Goal: Transaction & Acquisition: Purchase product/service

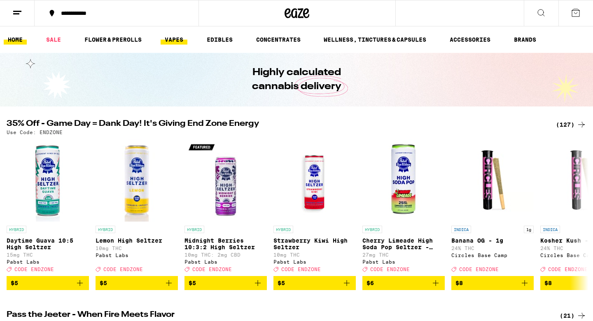
click at [170, 44] on link "VAPES" at bounding box center [174, 40] width 27 height 10
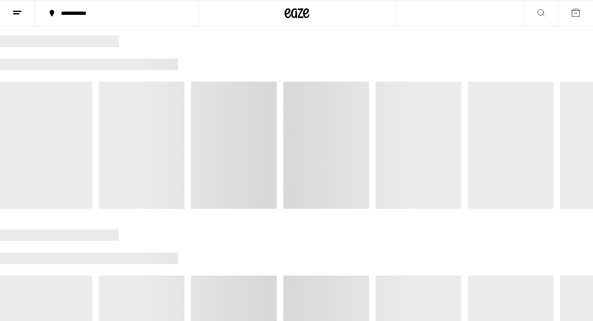
scroll to position [89, 0]
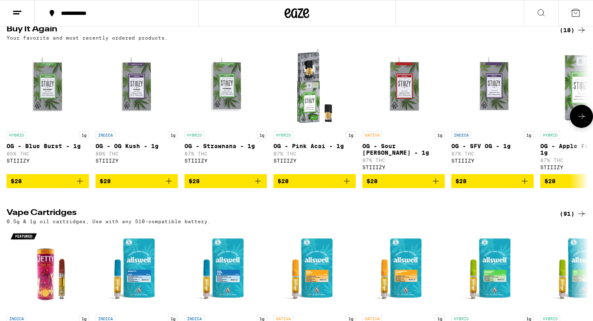
click at [79, 186] on icon "Add to bag" at bounding box center [80, 181] width 10 height 10
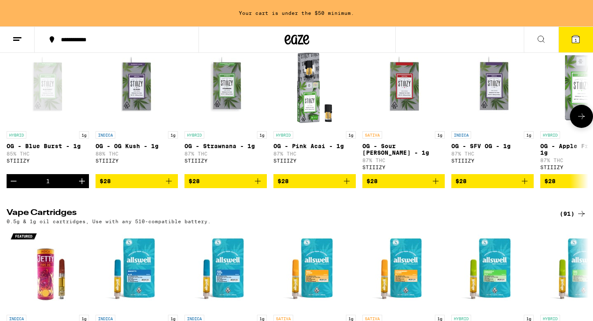
click at [524, 186] on icon "Add to bag" at bounding box center [525, 181] width 10 height 10
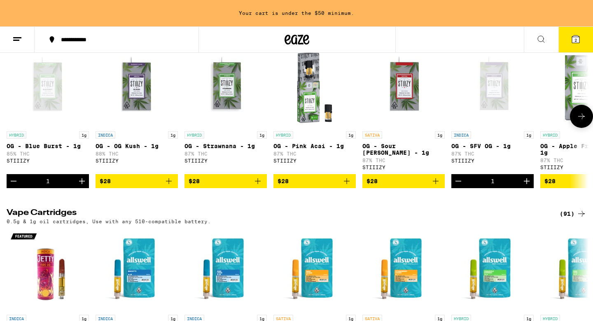
scroll to position [89, 0]
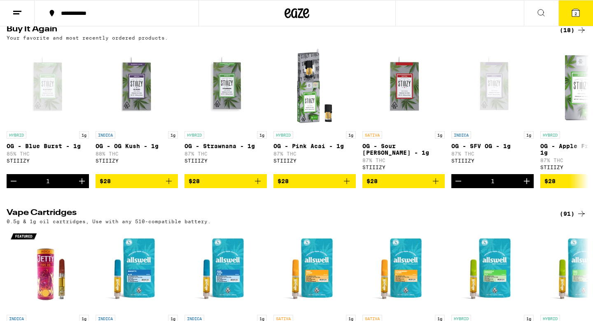
click at [583, 15] on button "2" at bounding box center [576, 13] width 35 height 26
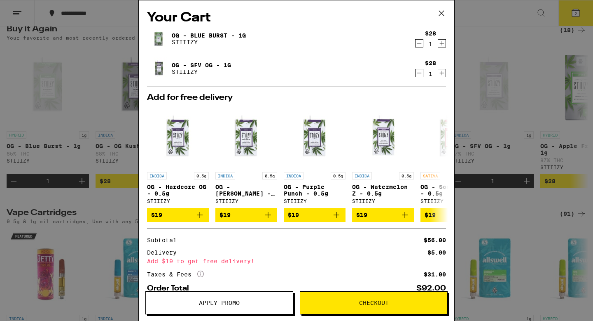
click at [335, 296] on button "Checkout" at bounding box center [374, 302] width 148 height 23
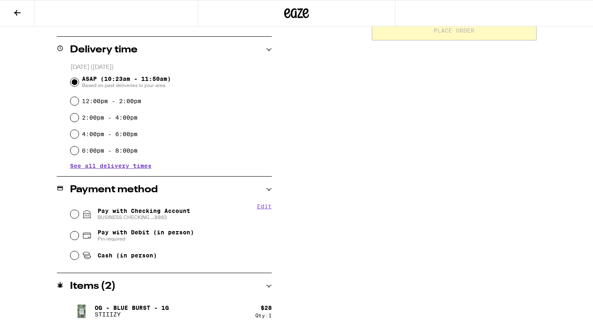
scroll to position [225, 0]
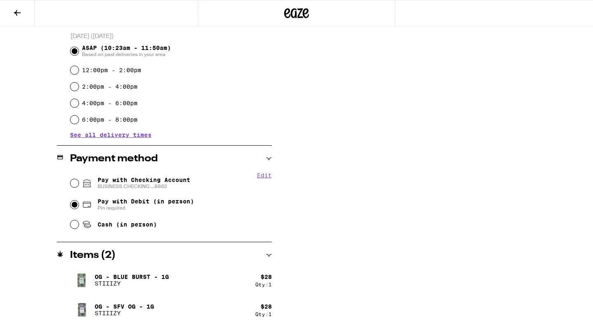
click at [72, 205] on input "Pay with Debit (in person) Pin required" at bounding box center [74, 204] width 8 height 8
radio input "true"
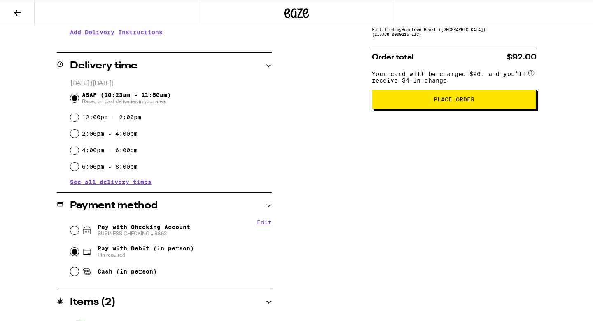
scroll to position [170, 0]
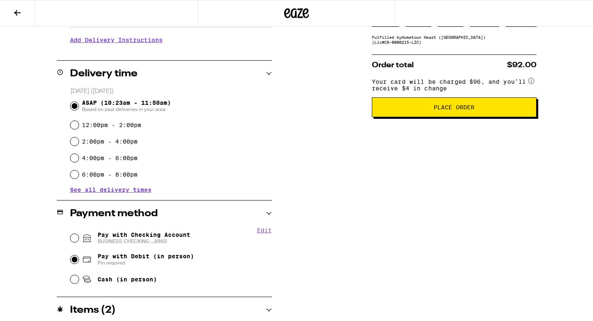
click at [406, 117] on button "Place Order" at bounding box center [454, 107] width 165 height 20
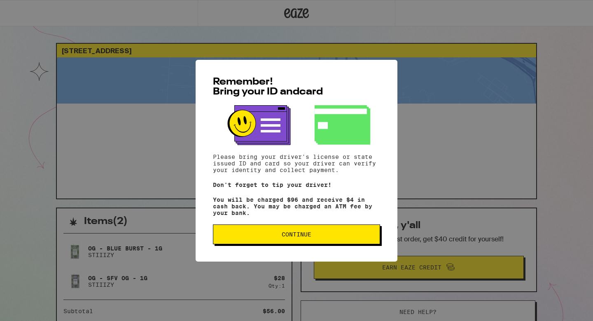
click at [318, 229] on button "Continue" at bounding box center [296, 234] width 167 height 20
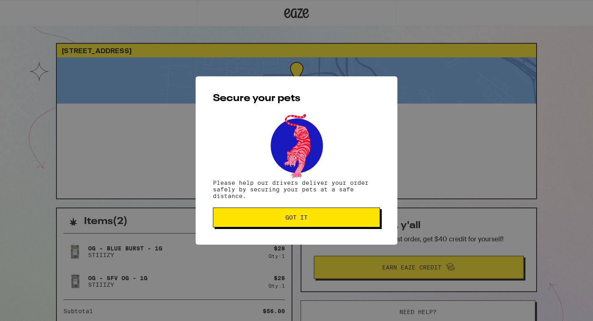
click at [281, 227] on button "Got it" at bounding box center [296, 217] width 167 height 20
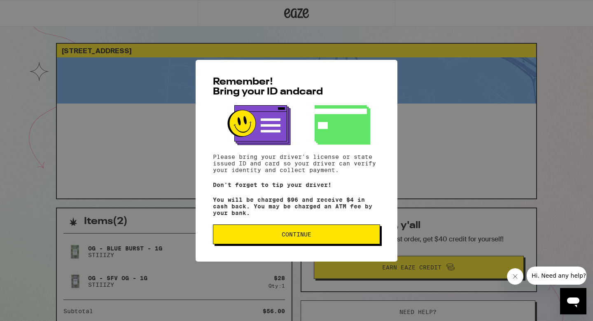
click at [236, 237] on span "Continue" at bounding box center [296, 234] width 153 height 6
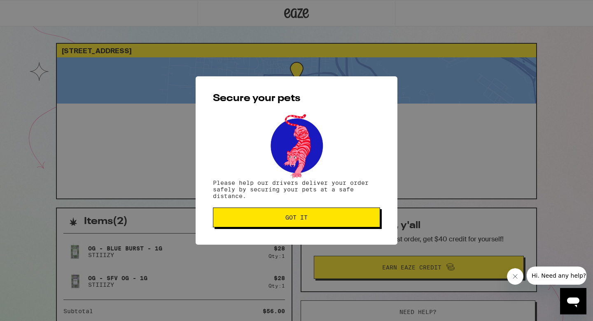
click at [243, 226] on button "Got it" at bounding box center [296, 217] width 167 height 20
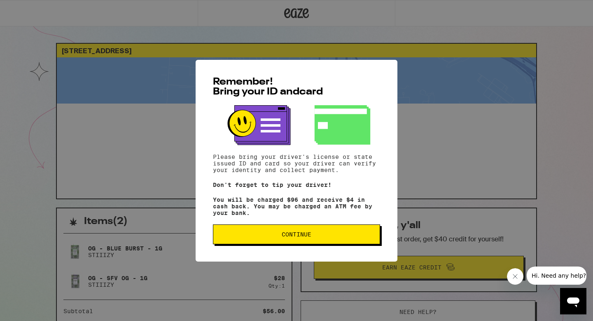
click at [224, 237] on span "Continue" at bounding box center [296, 234] width 153 height 6
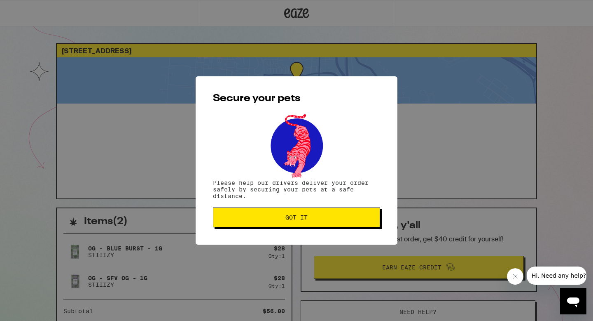
click at [230, 224] on button "Got it" at bounding box center [296, 217] width 167 height 20
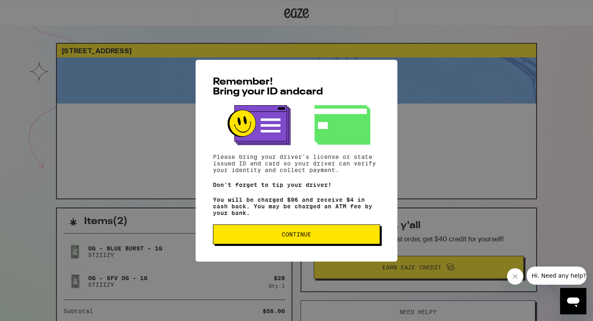
click at [272, 243] on button "Continue" at bounding box center [296, 234] width 167 height 20
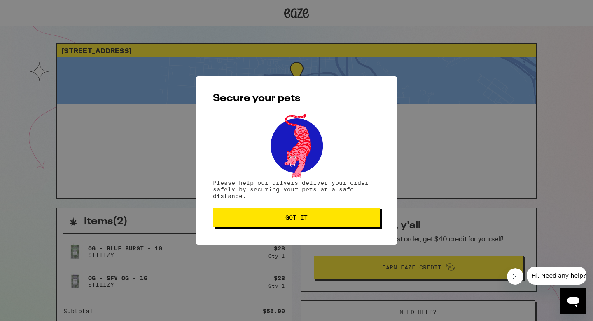
click at [275, 220] on span "Got it" at bounding box center [296, 217] width 153 height 6
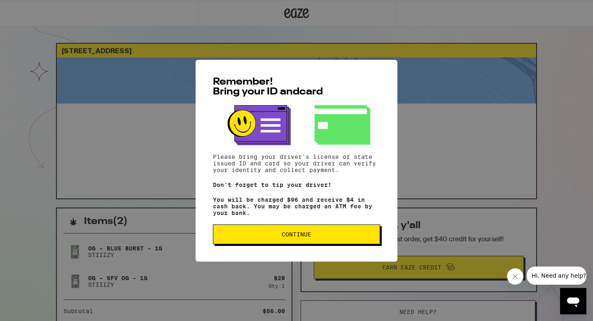
click at [238, 235] on span "Continue" at bounding box center [296, 234] width 153 height 6
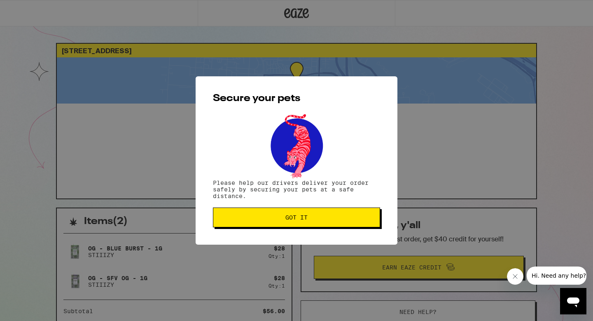
click at [245, 222] on button "Got it" at bounding box center [296, 217] width 167 height 20
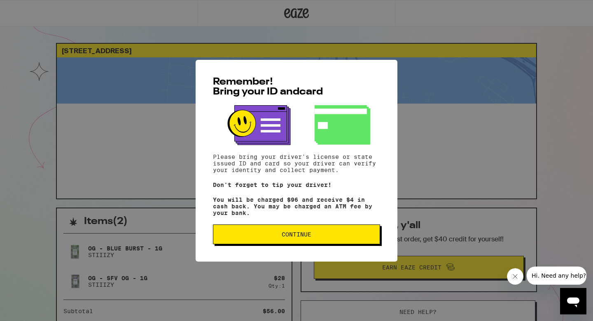
click at [275, 237] on span "Continue" at bounding box center [296, 234] width 153 height 6
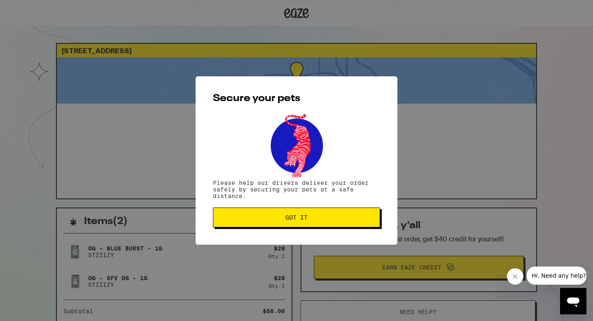
click at [279, 213] on button "Got it" at bounding box center [296, 217] width 167 height 20
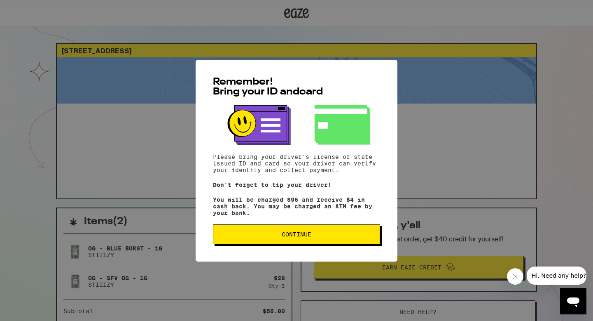
click at [229, 233] on button "Continue" at bounding box center [296, 234] width 167 height 20
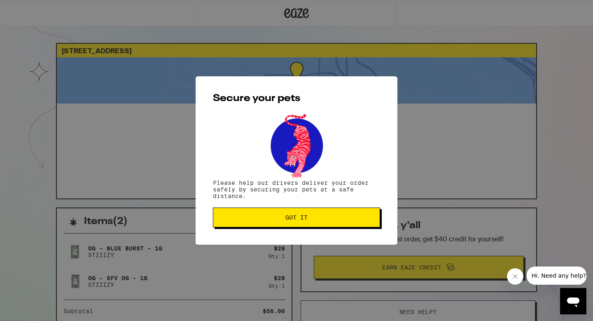
click at [235, 211] on button "Got it" at bounding box center [296, 217] width 167 height 20
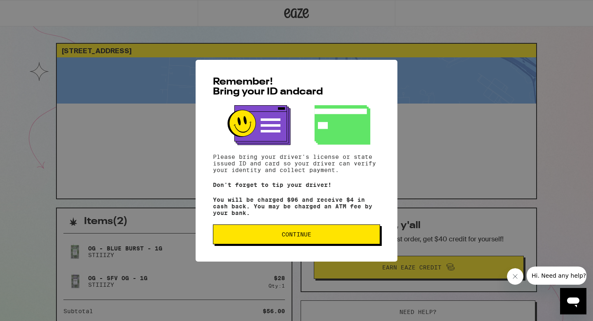
click at [279, 237] on span "Continue" at bounding box center [296, 234] width 153 height 6
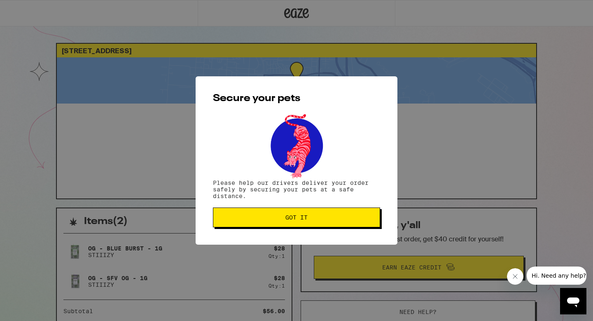
click at [279, 219] on span "Got it" at bounding box center [296, 217] width 153 height 6
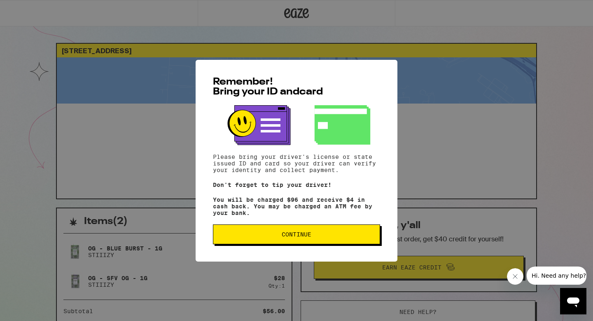
click at [242, 232] on button "Continue" at bounding box center [296, 234] width 167 height 20
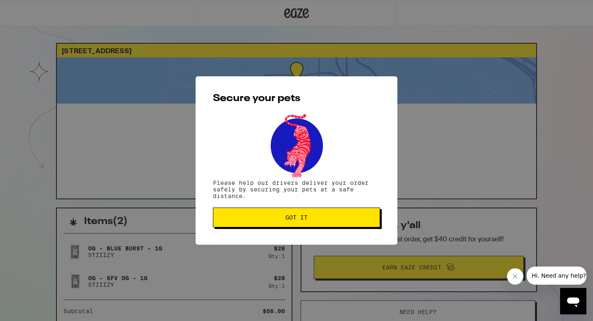
click at [250, 212] on button "Got it" at bounding box center [296, 217] width 167 height 20
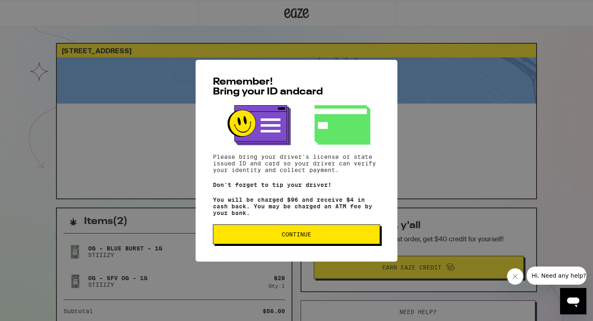
click at [293, 244] on button "Continue" at bounding box center [296, 234] width 167 height 20
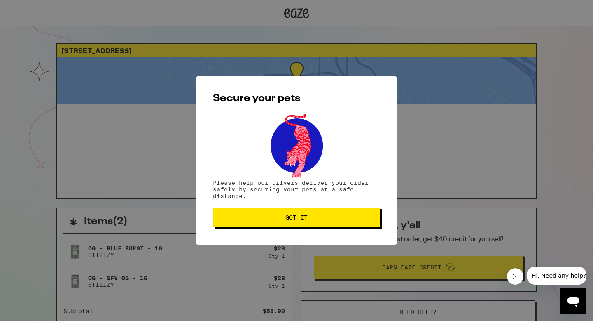
click at [290, 220] on span "Got it" at bounding box center [297, 217] width 22 height 6
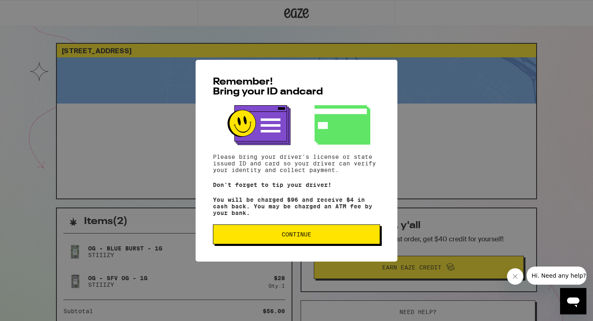
click at [269, 232] on button "Continue" at bounding box center [296, 234] width 167 height 20
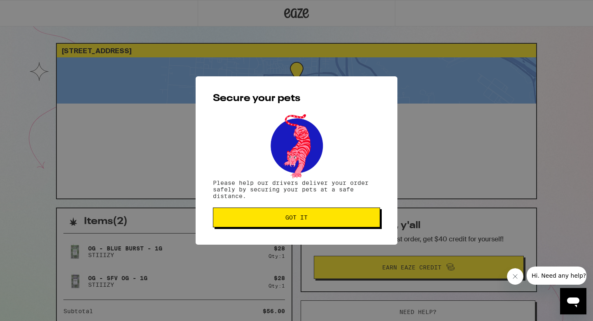
click at [276, 216] on span "Got it" at bounding box center [296, 217] width 153 height 6
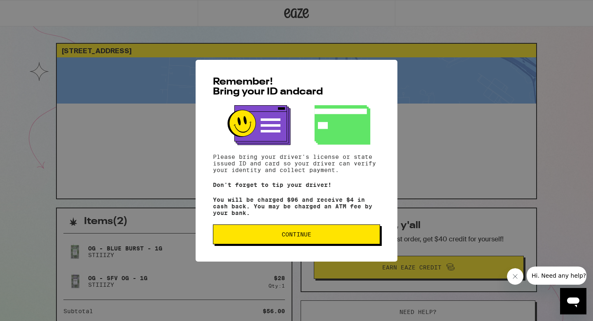
click at [242, 248] on div "Remember! Bring your ID and card Please bring your driver's license or state is…" at bounding box center [297, 160] width 202 height 201
click at [244, 237] on span "Continue" at bounding box center [296, 234] width 153 height 6
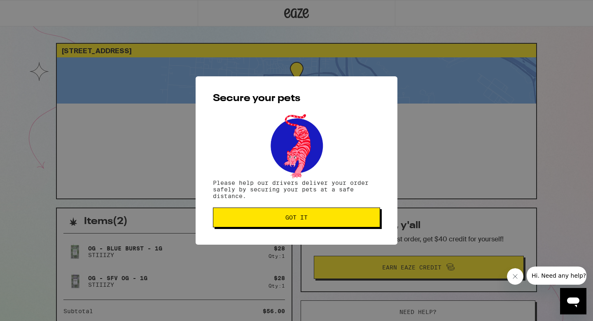
click at [246, 223] on button "Got it" at bounding box center [296, 217] width 167 height 20
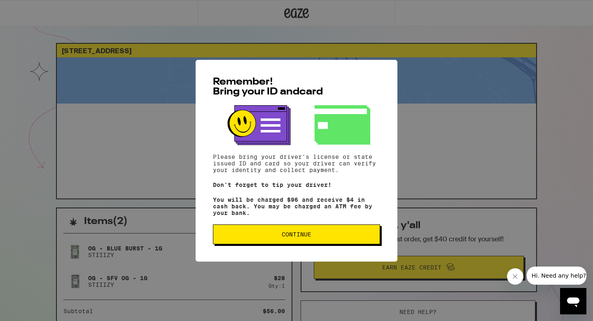
click at [221, 241] on button "Continue" at bounding box center [296, 234] width 167 height 20
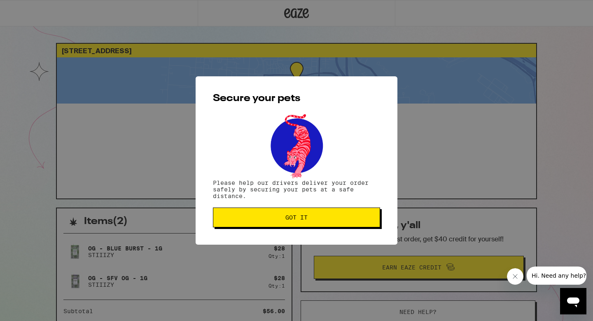
click at [241, 223] on button "Got it" at bounding box center [296, 217] width 167 height 20
